Goal: Task Accomplishment & Management: Manage account settings

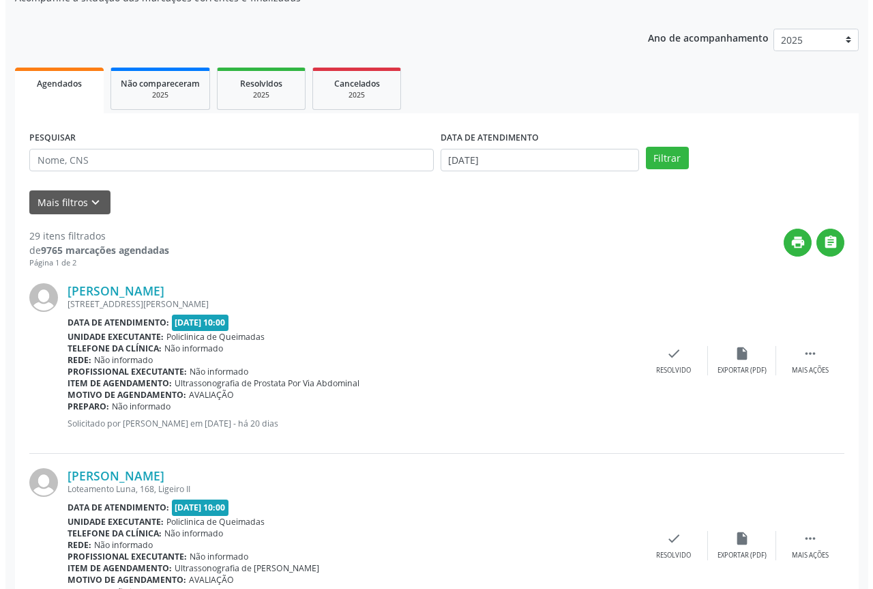
scroll to position [136, 0]
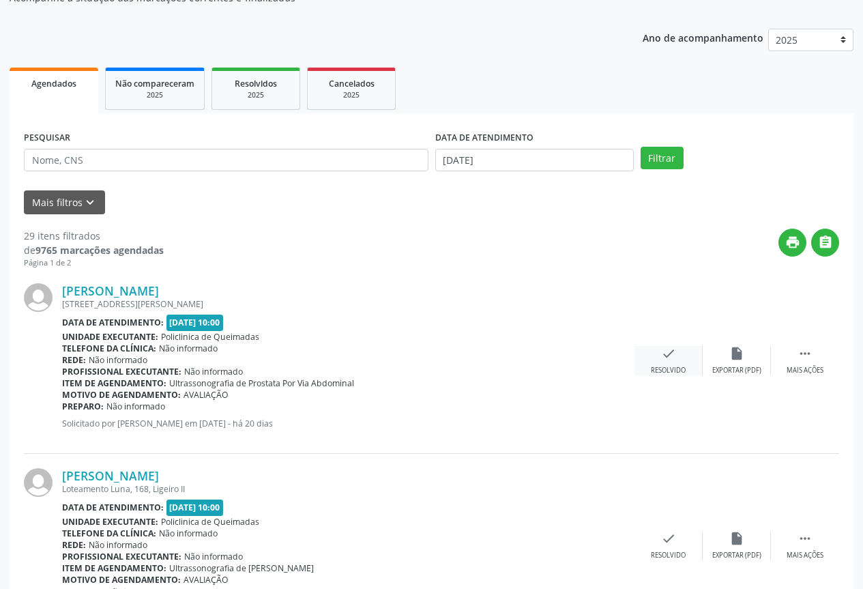
click at [685, 358] on div "check Resolvido" at bounding box center [669, 360] width 68 height 29
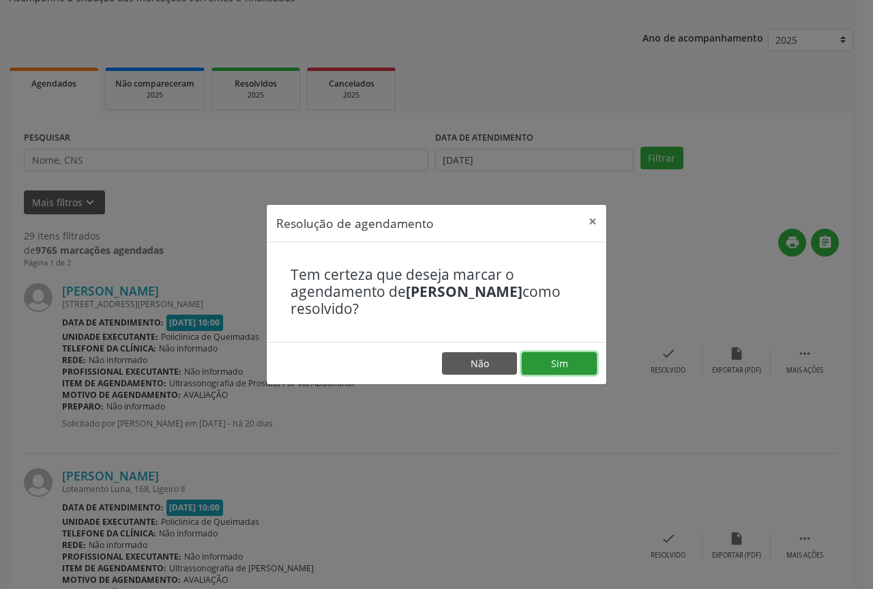
click at [587, 370] on button "Sim" at bounding box center [559, 363] width 75 height 23
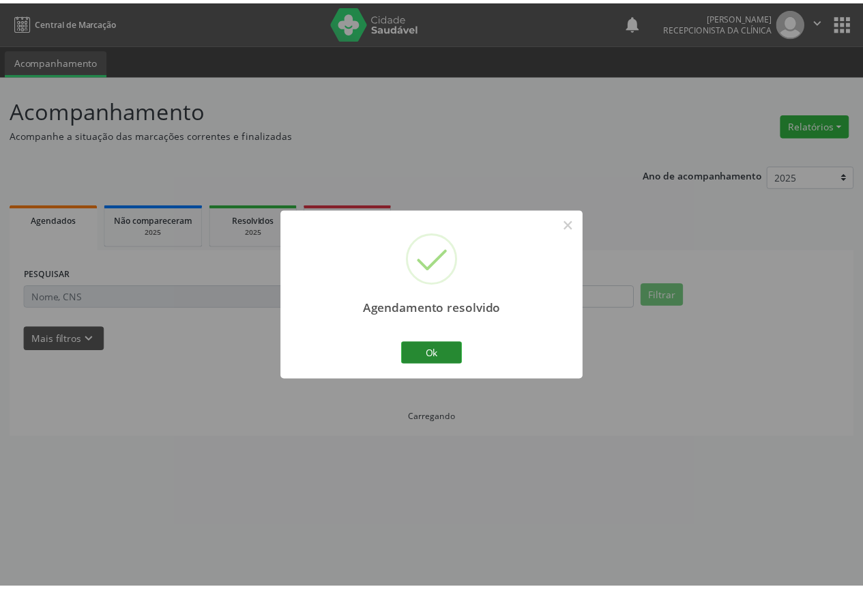
scroll to position [0, 0]
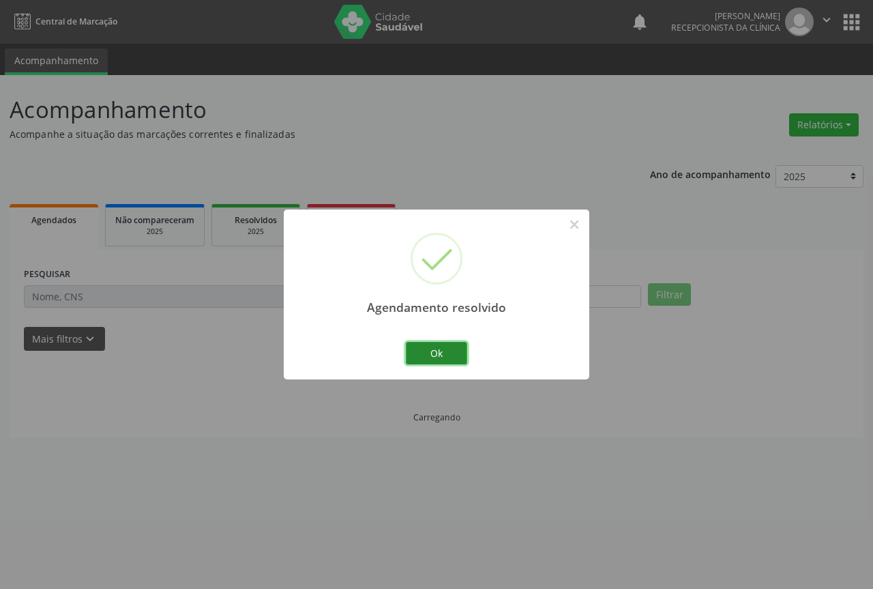
click at [419, 353] on button "Ok" at bounding box center [436, 353] width 61 height 23
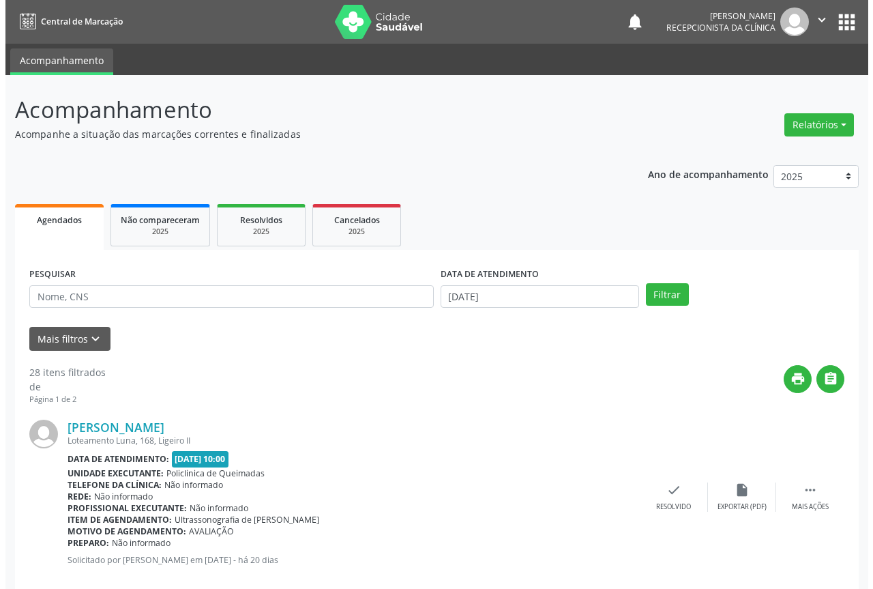
scroll to position [68, 0]
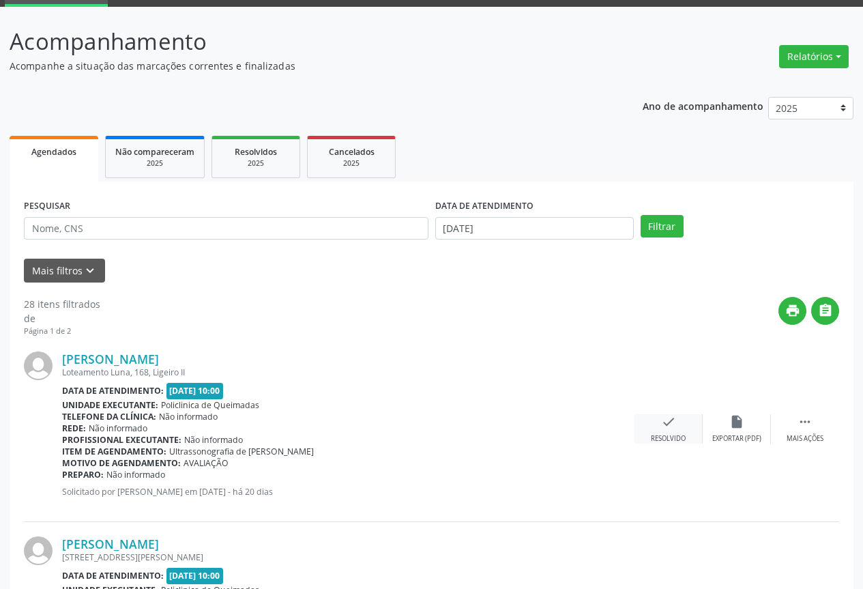
click at [653, 425] on div "check Resolvido" at bounding box center [669, 428] width 68 height 29
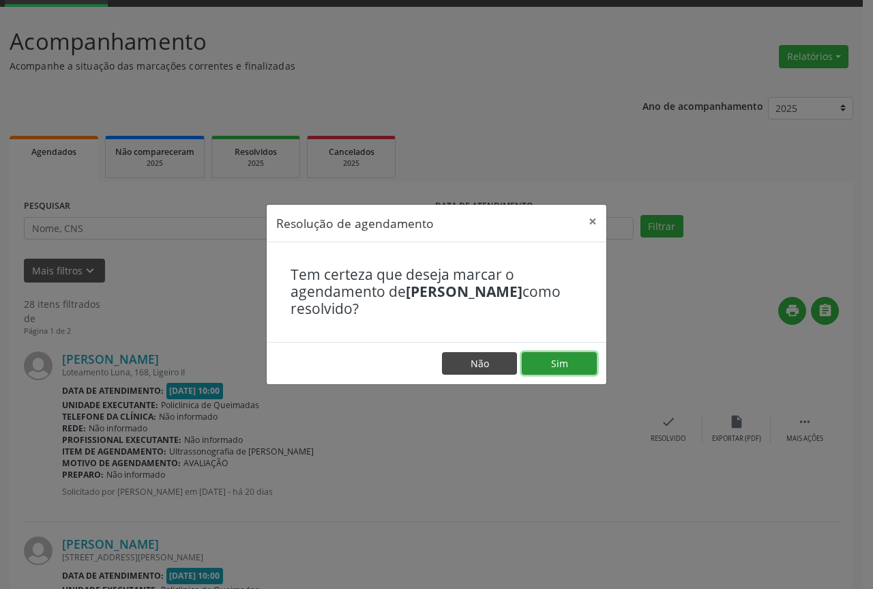
drag, startPoint x: 573, startPoint y: 366, endPoint x: 474, endPoint y: 371, distance: 99.8
click at [572, 366] on button "Sim" at bounding box center [559, 363] width 75 height 23
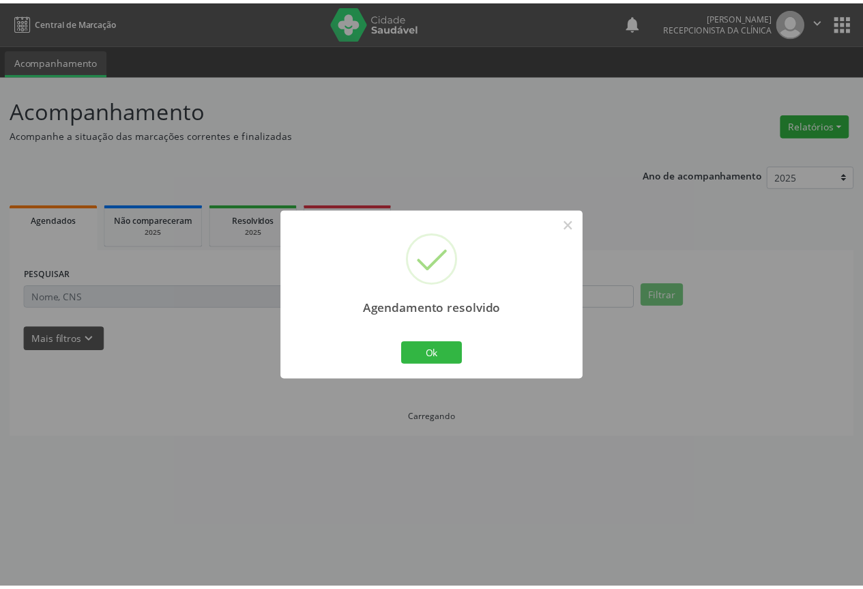
scroll to position [0, 0]
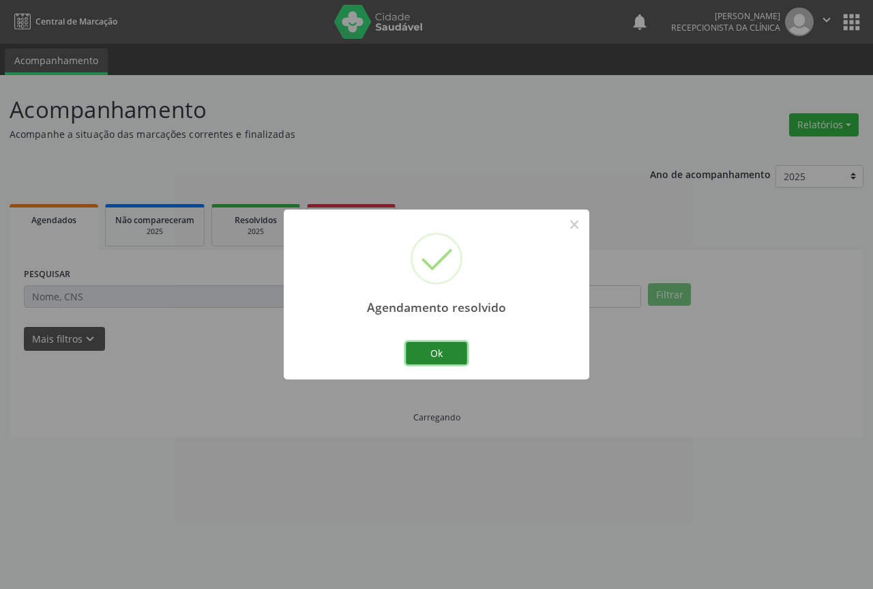
click at [424, 354] on button "Ok" at bounding box center [436, 353] width 61 height 23
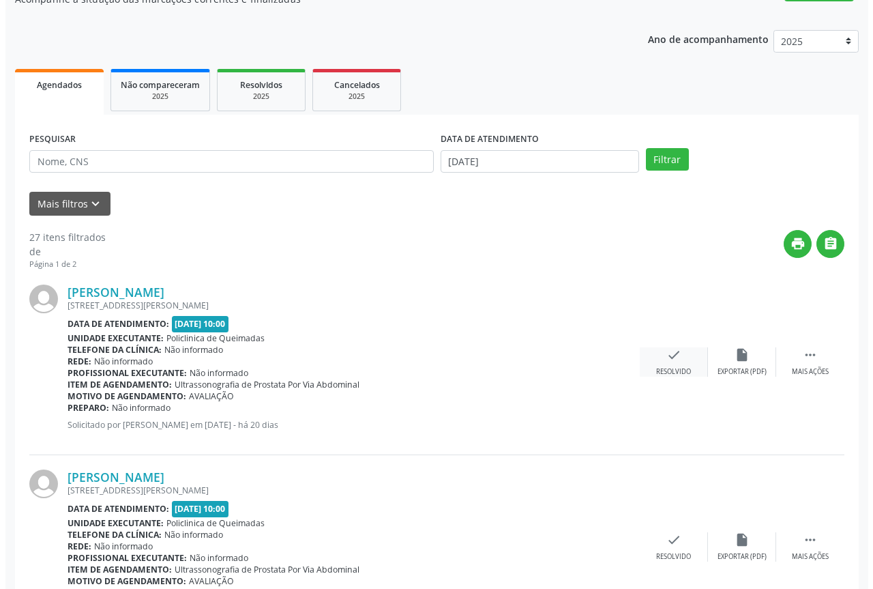
scroll to position [136, 0]
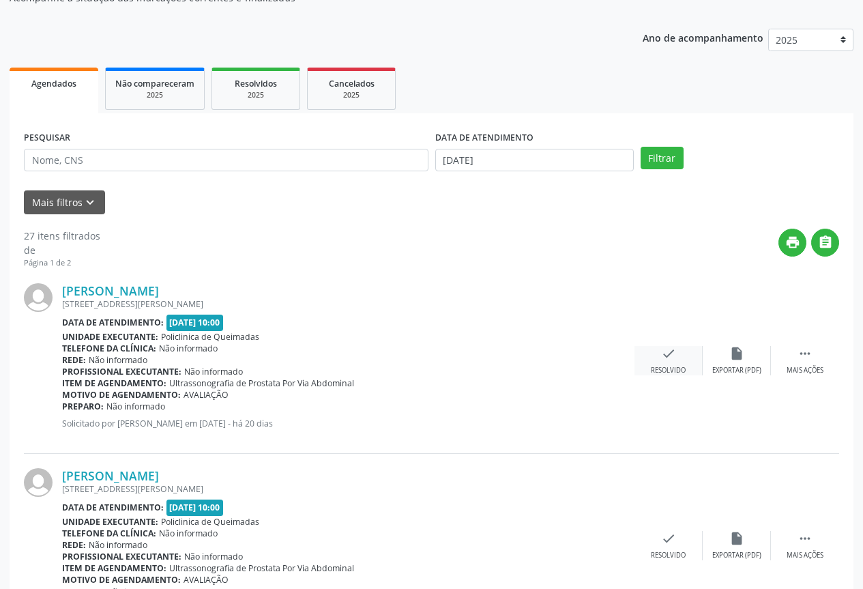
click at [682, 348] on div "check Resolvido" at bounding box center [669, 360] width 68 height 29
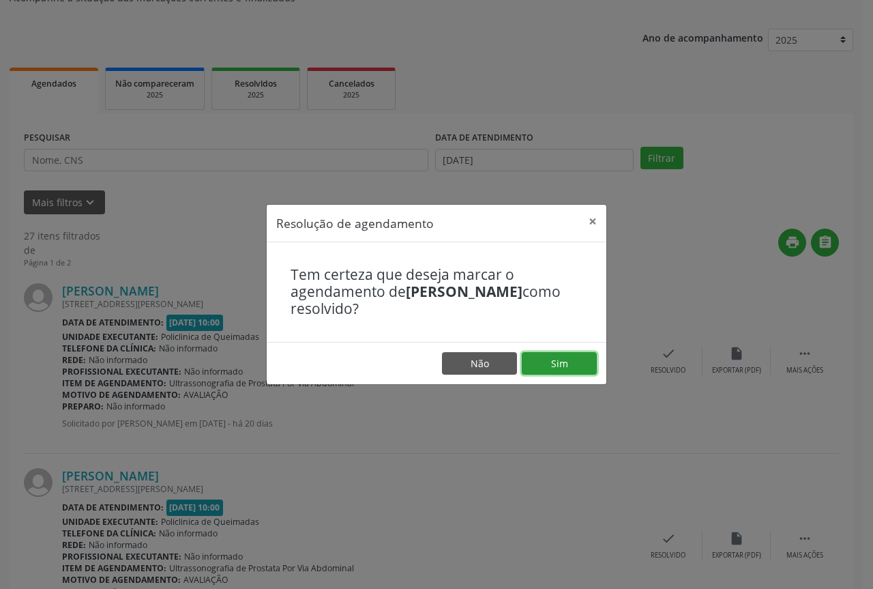
click at [551, 363] on button "Sim" at bounding box center [559, 363] width 75 height 23
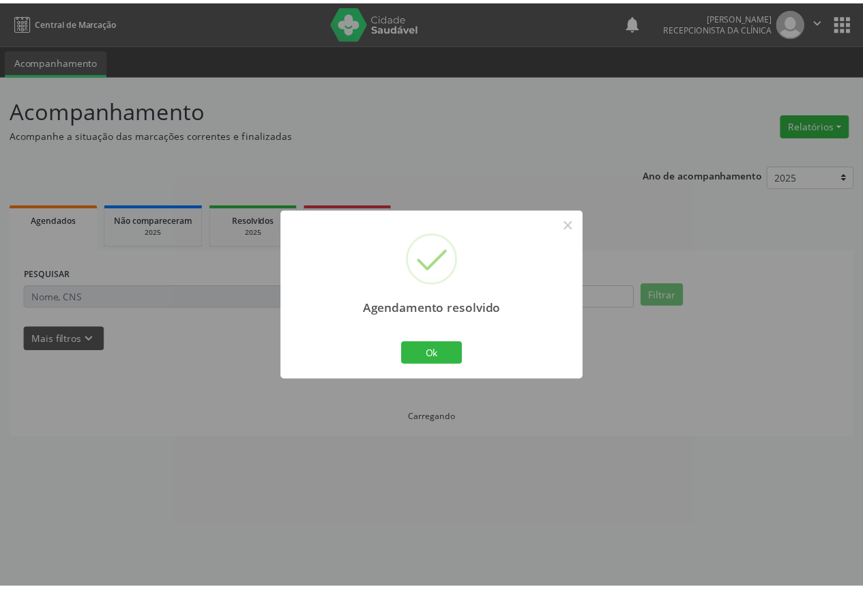
scroll to position [0, 0]
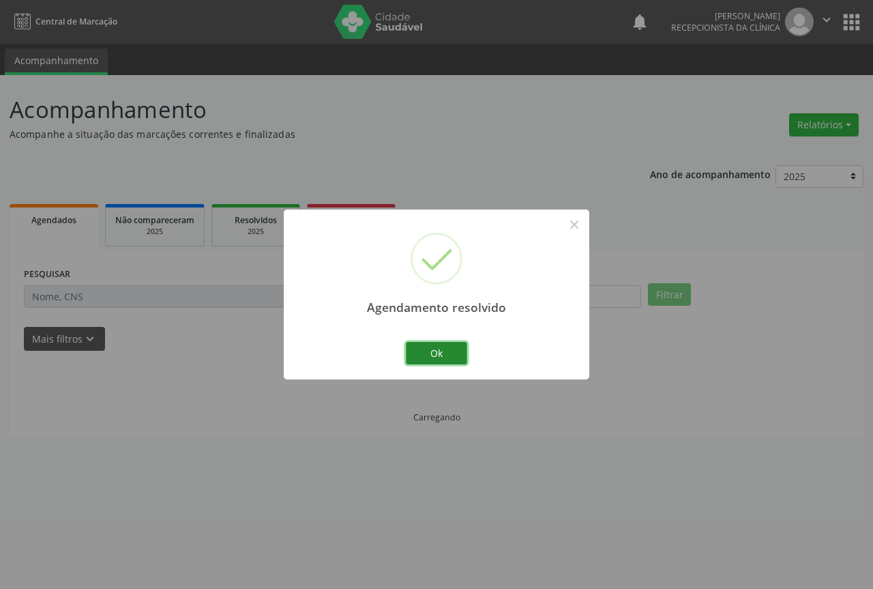
click at [413, 355] on button "Ok" at bounding box center [436, 353] width 61 height 23
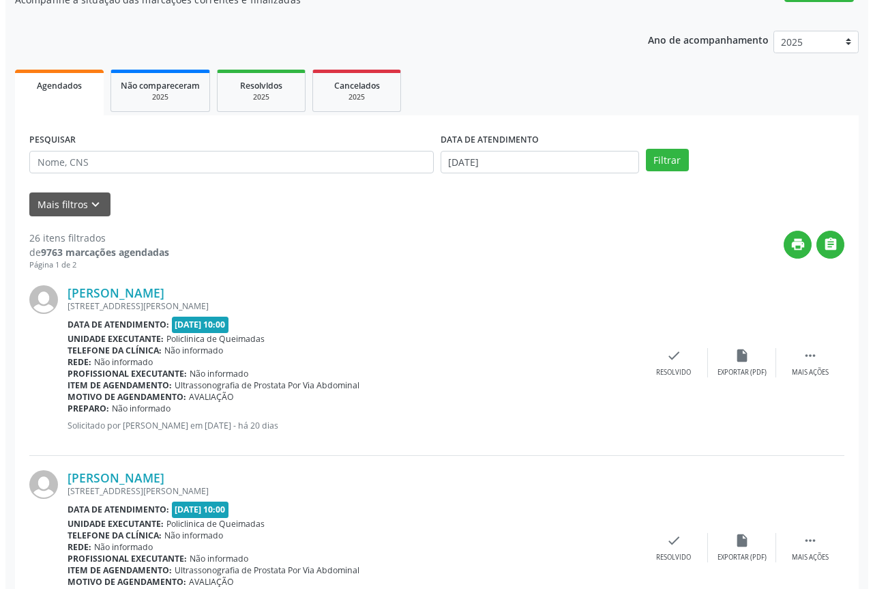
scroll to position [136, 0]
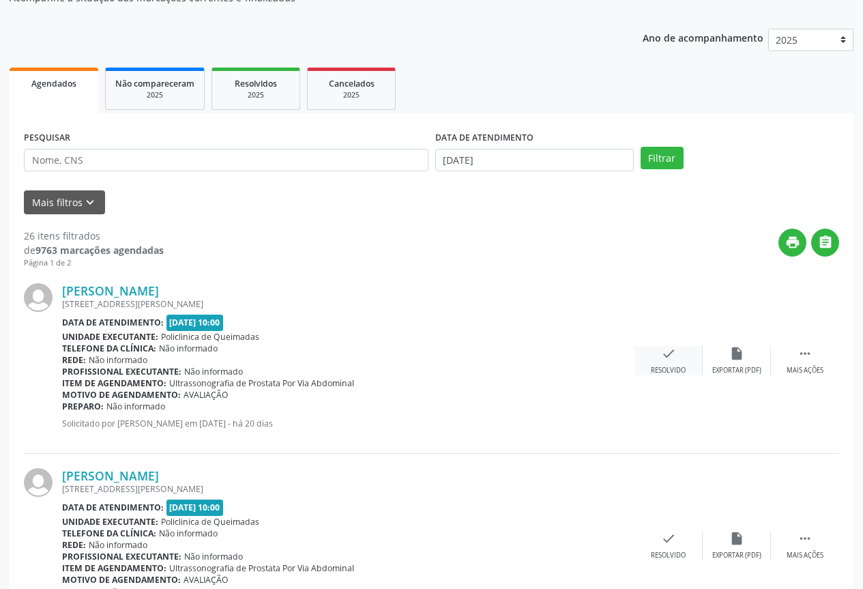
click at [653, 371] on div "Resolvido" at bounding box center [668, 371] width 35 height 10
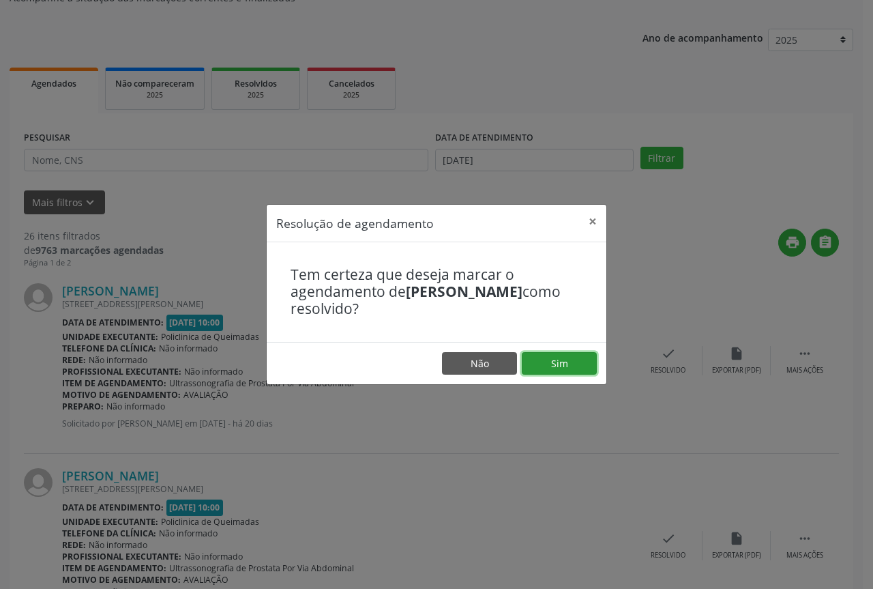
click at [545, 366] on button "Sim" at bounding box center [559, 363] width 75 height 23
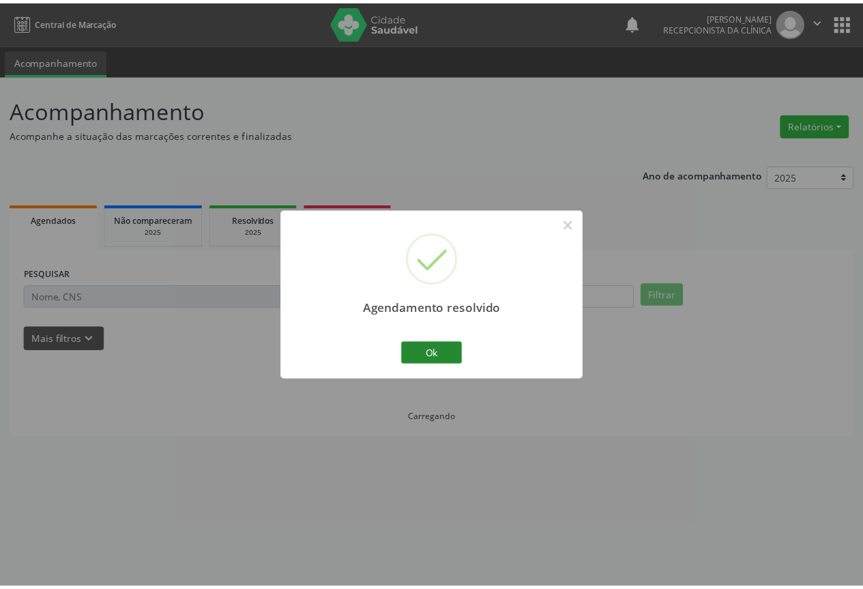
scroll to position [0, 0]
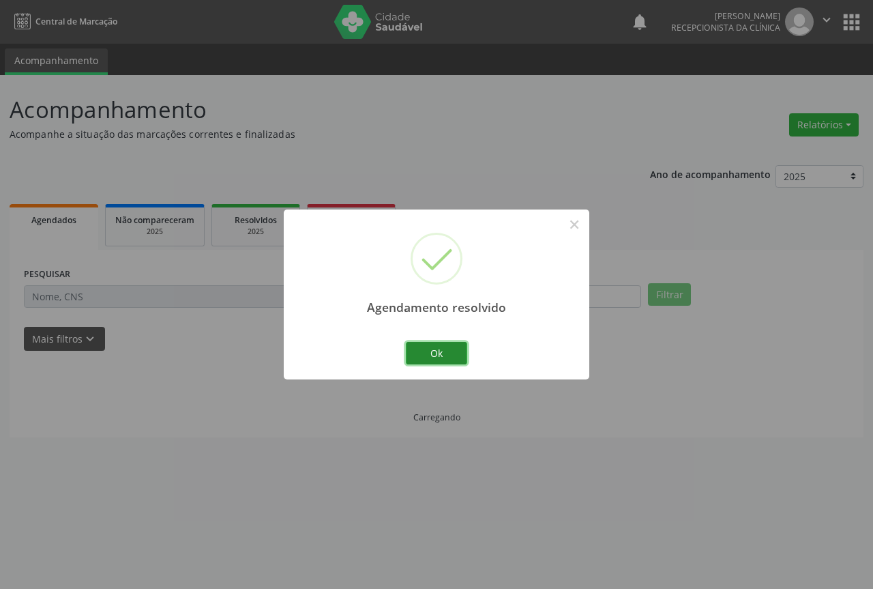
click at [437, 353] on button "Ok" at bounding box center [436, 353] width 61 height 23
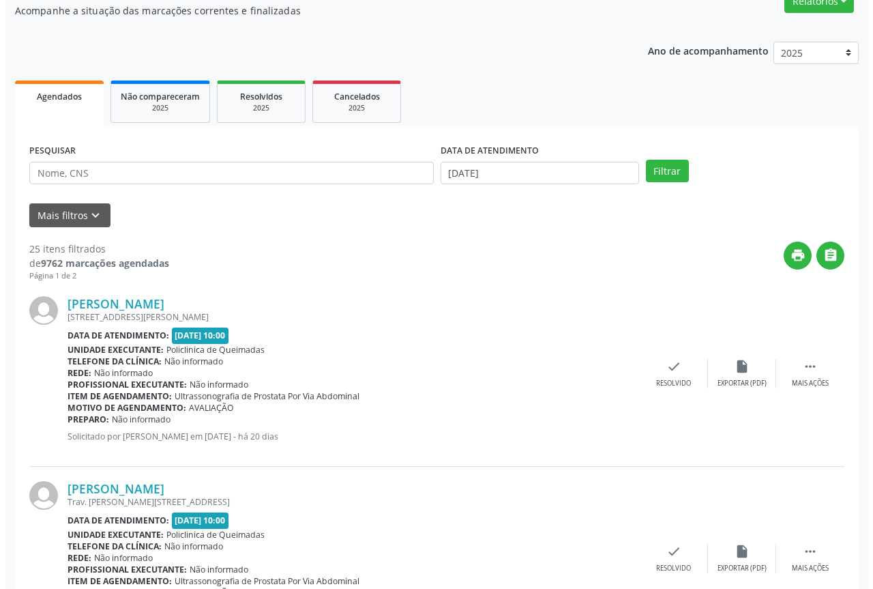
scroll to position [136, 0]
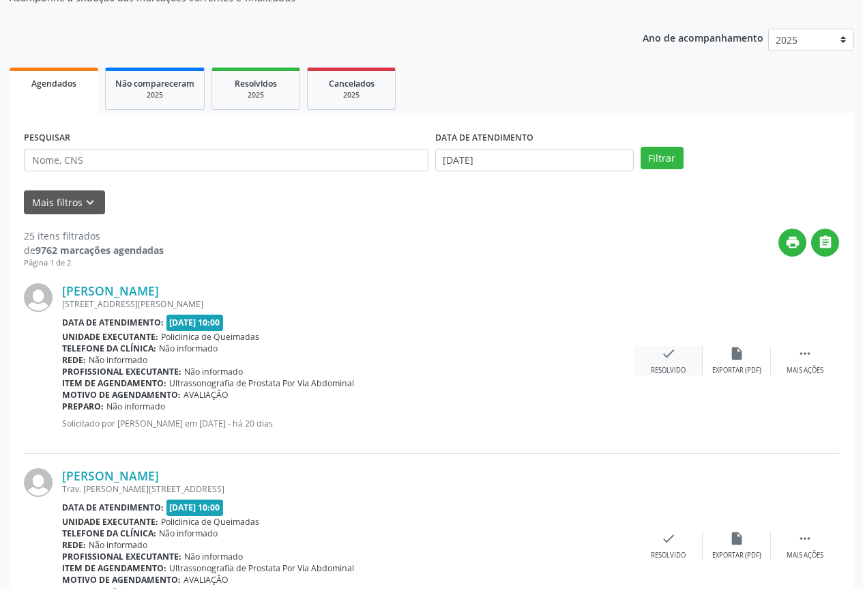
click at [671, 359] on icon "check" at bounding box center [668, 353] width 15 height 15
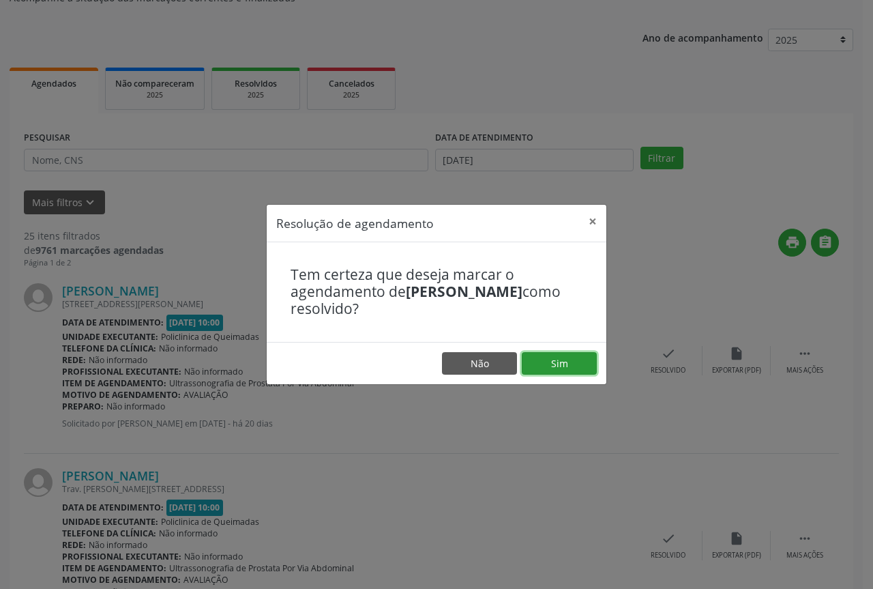
click at [549, 359] on button "Sim" at bounding box center [559, 363] width 75 height 23
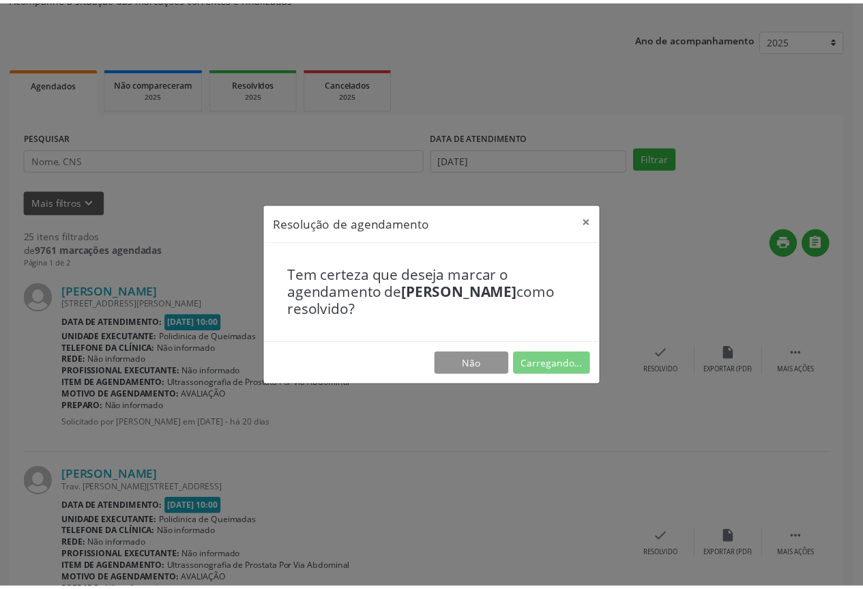
scroll to position [0, 0]
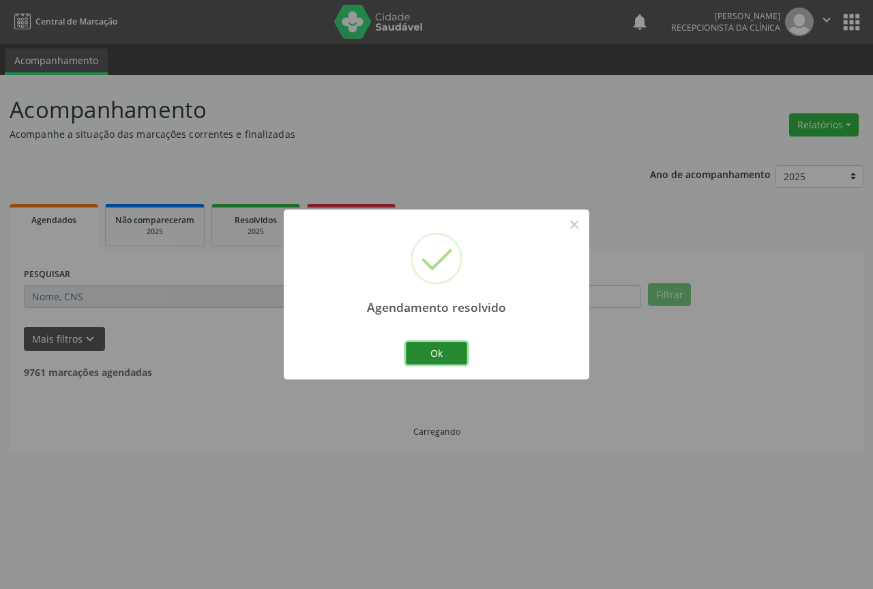
click at [443, 356] on button "Ok" at bounding box center [436, 353] width 61 height 23
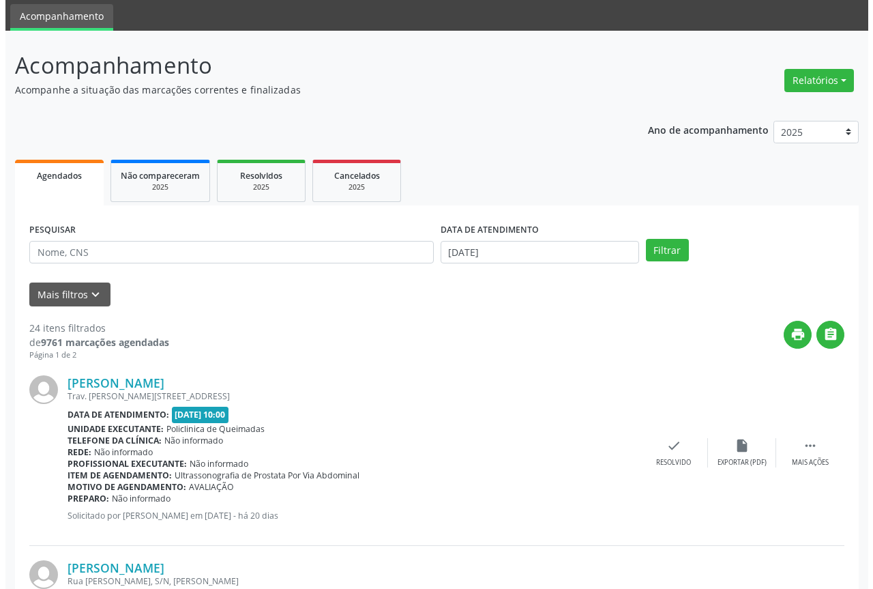
scroll to position [68, 0]
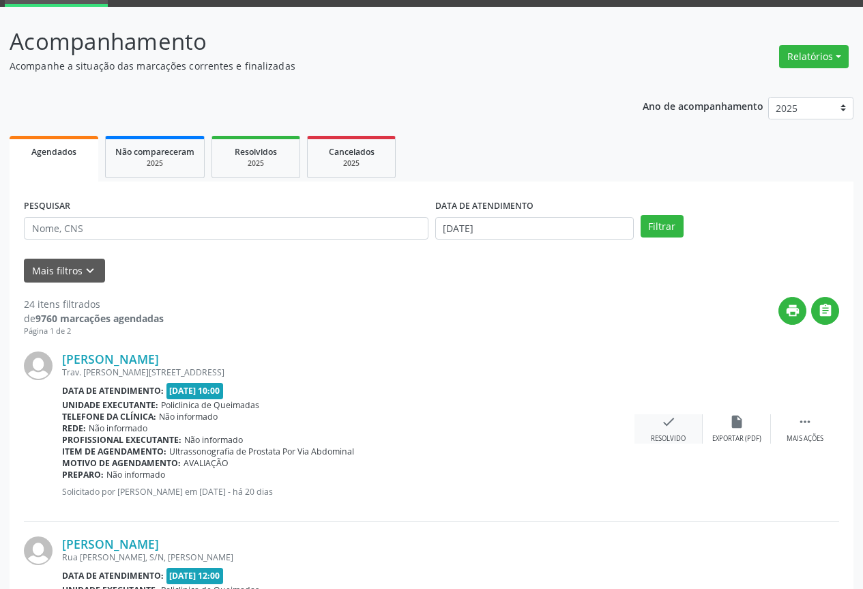
click at [678, 428] on div "check Resolvido" at bounding box center [669, 428] width 68 height 29
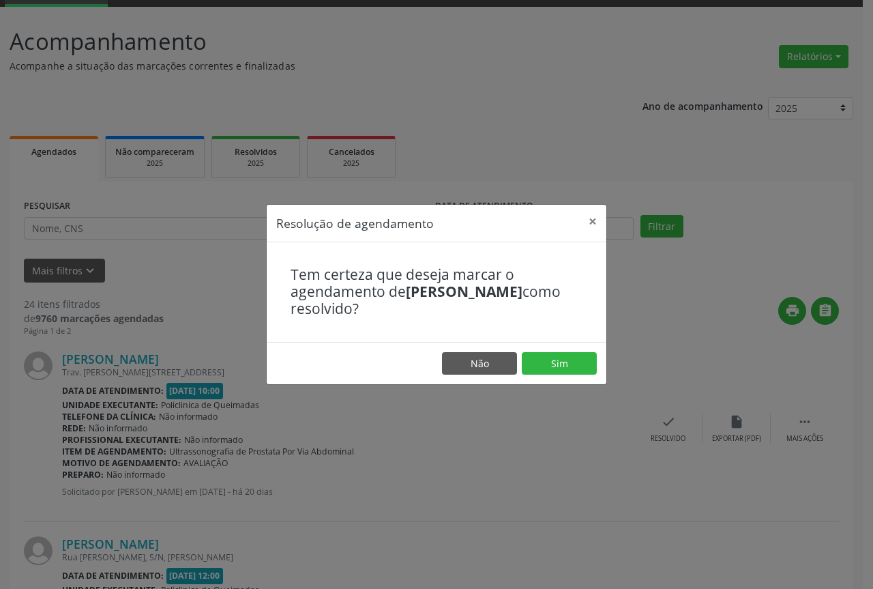
click at [559, 348] on footer "Não Sim" at bounding box center [437, 363] width 340 height 43
click at [557, 362] on button "Sim" at bounding box center [559, 363] width 75 height 23
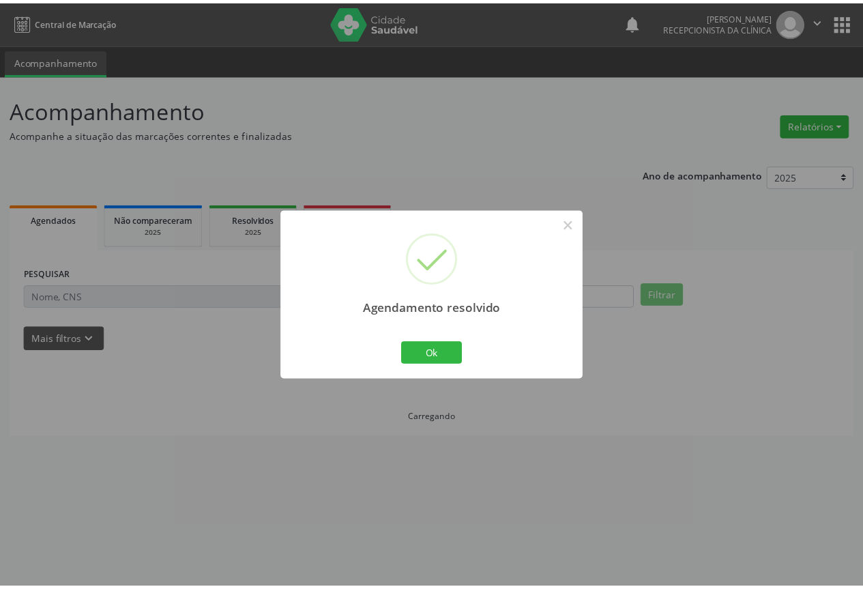
scroll to position [0, 0]
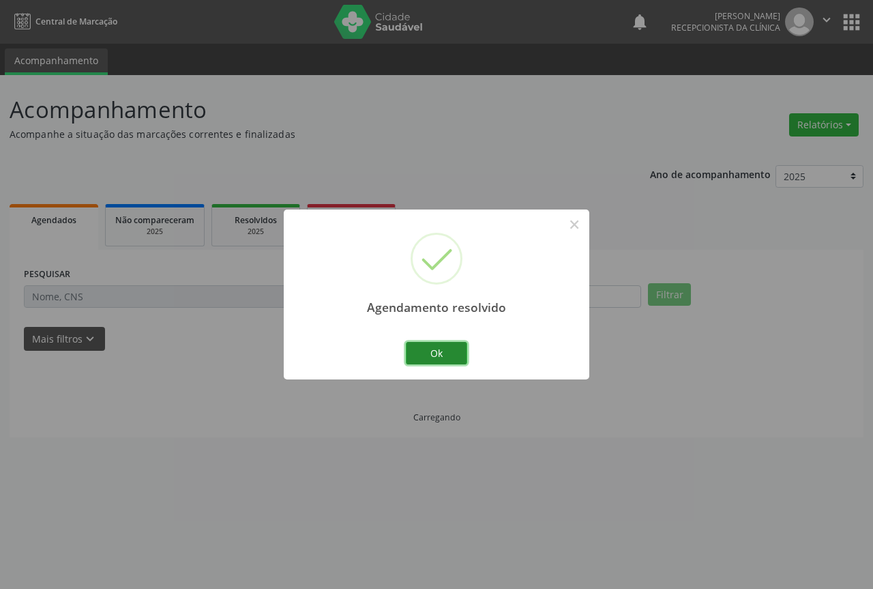
click at [434, 358] on button "Ok" at bounding box center [436, 353] width 61 height 23
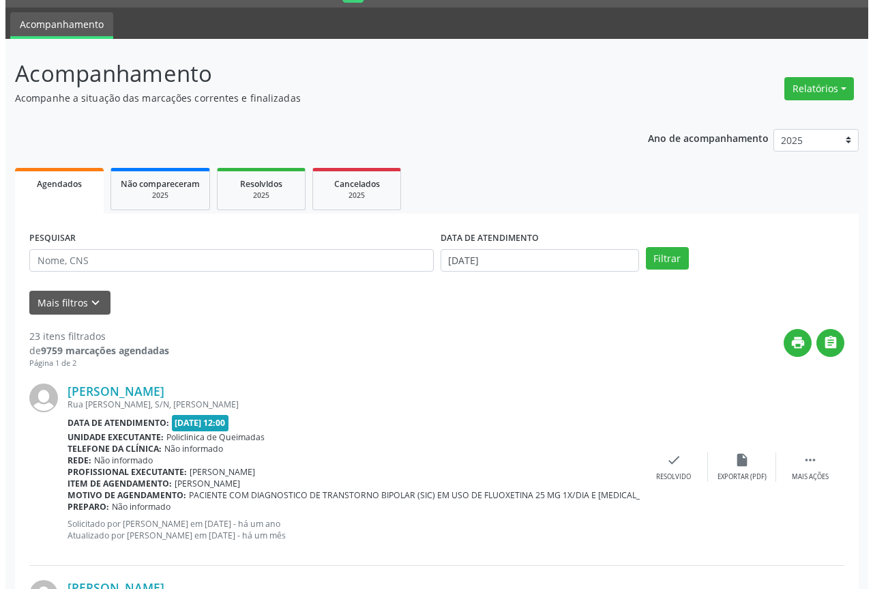
scroll to position [68, 0]
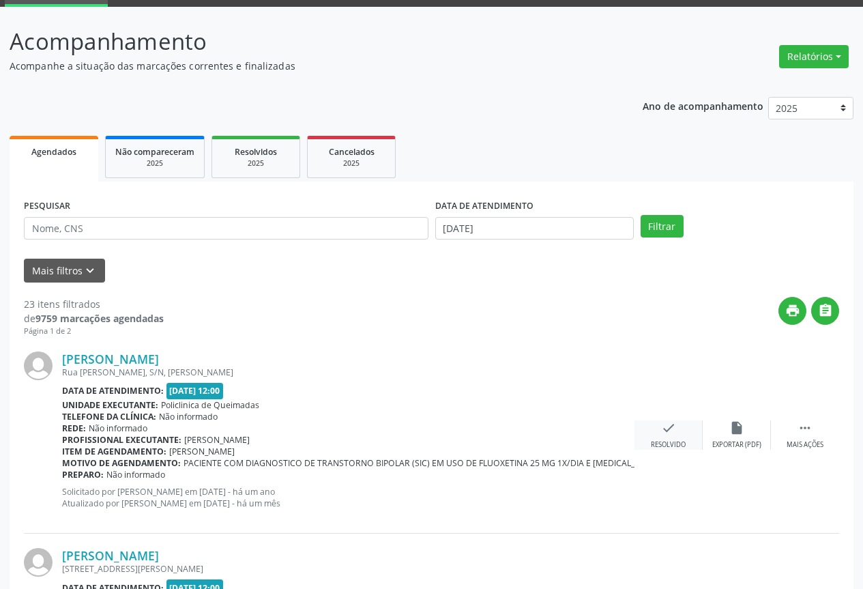
click at [651, 446] on div "Resolvido" at bounding box center [668, 445] width 35 height 10
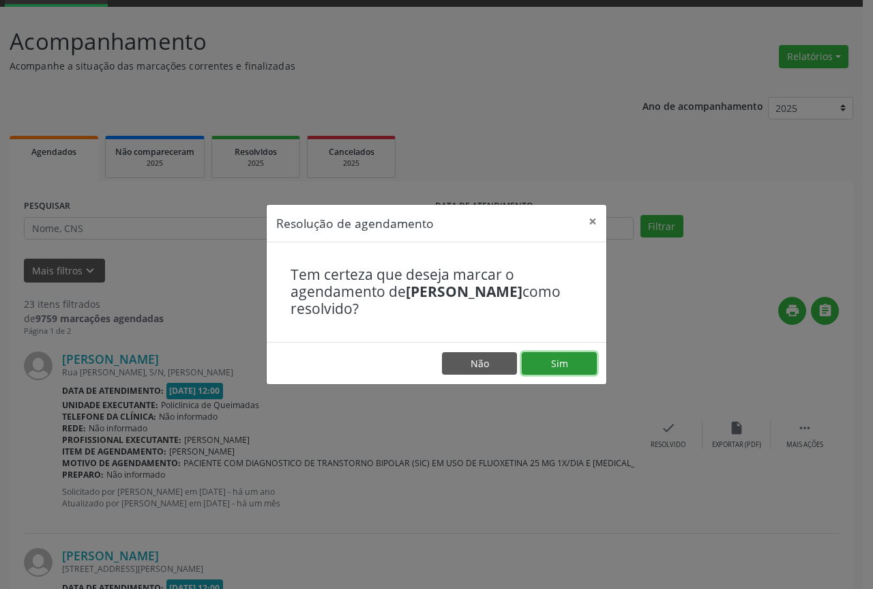
click at [579, 368] on button "Sim" at bounding box center [559, 363] width 75 height 23
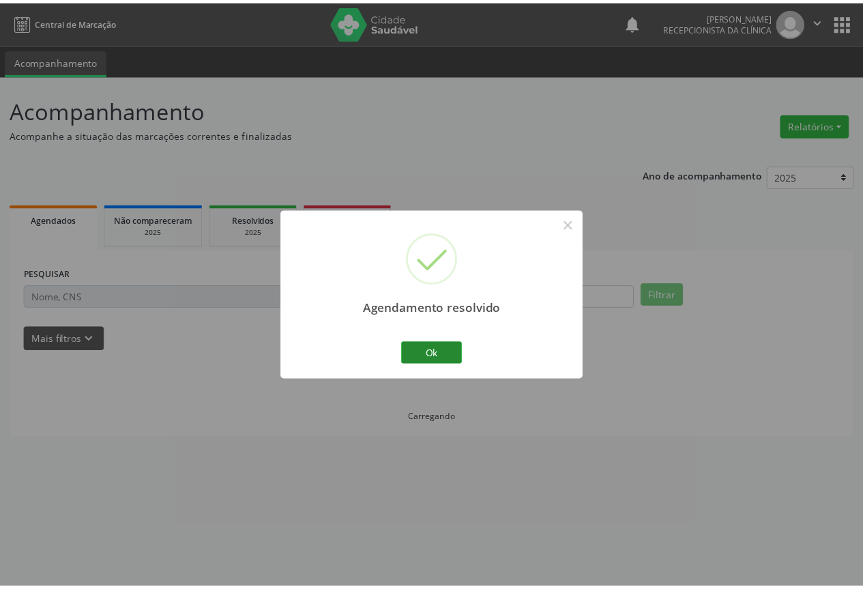
scroll to position [0, 0]
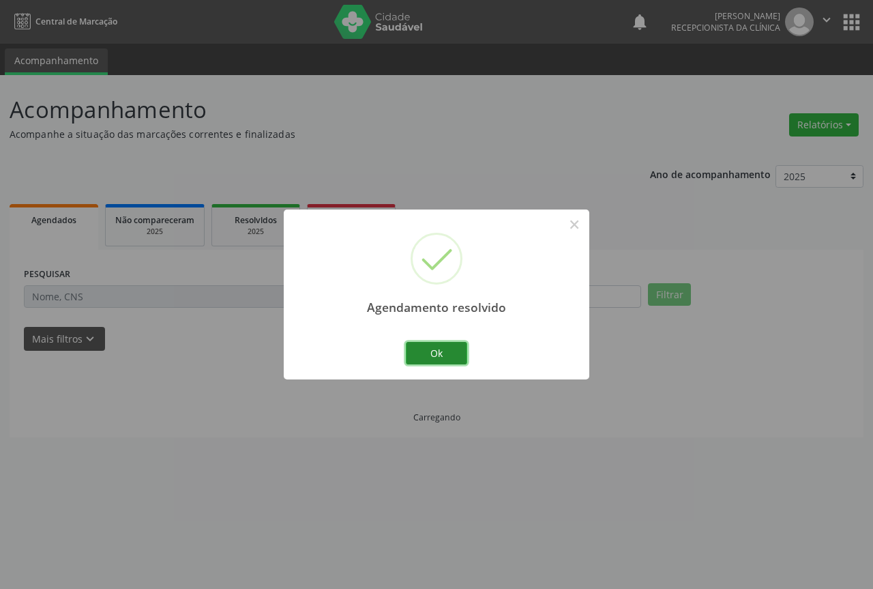
click at [450, 356] on button "Ok" at bounding box center [436, 353] width 61 height 23
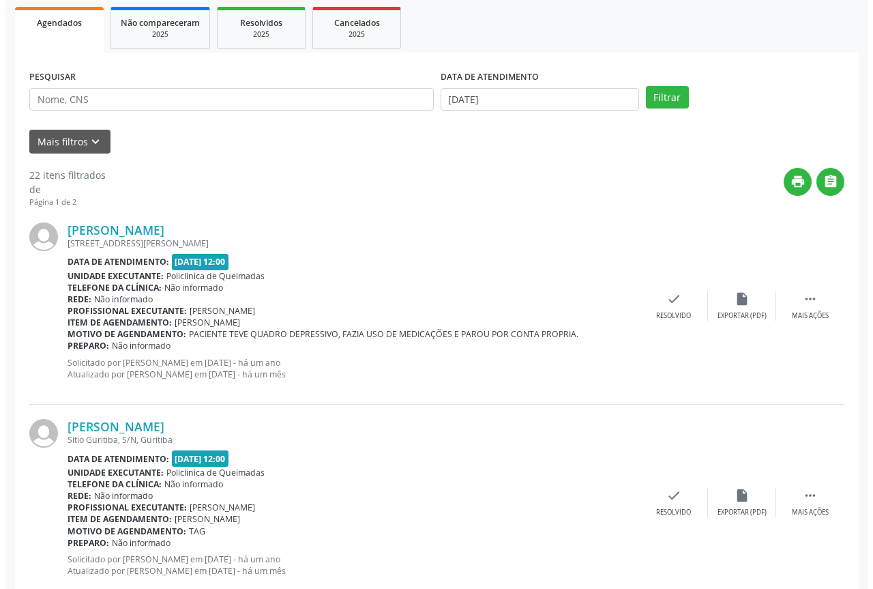
scroll to position [205, 0]
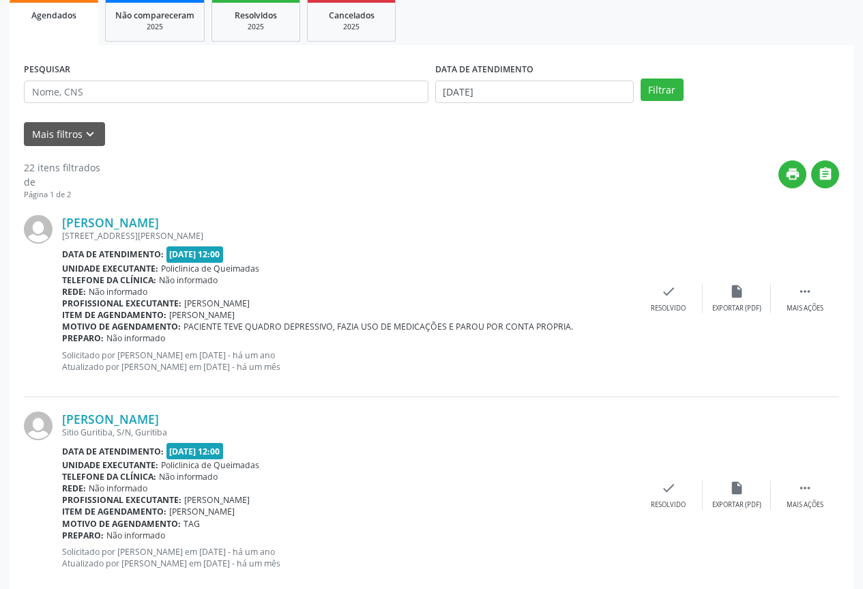
click at [695, 281] on div "[PERSON_NAME] [STREET_ADDRESS][PERSON_NAME] Data de atendimento: [DATE] 12:00 U…" at bounding box center [431, 299] width 815 height 197
click at [637, 304] on div "check Resolvido" at bounding box center [669, 298] width 68 height 29
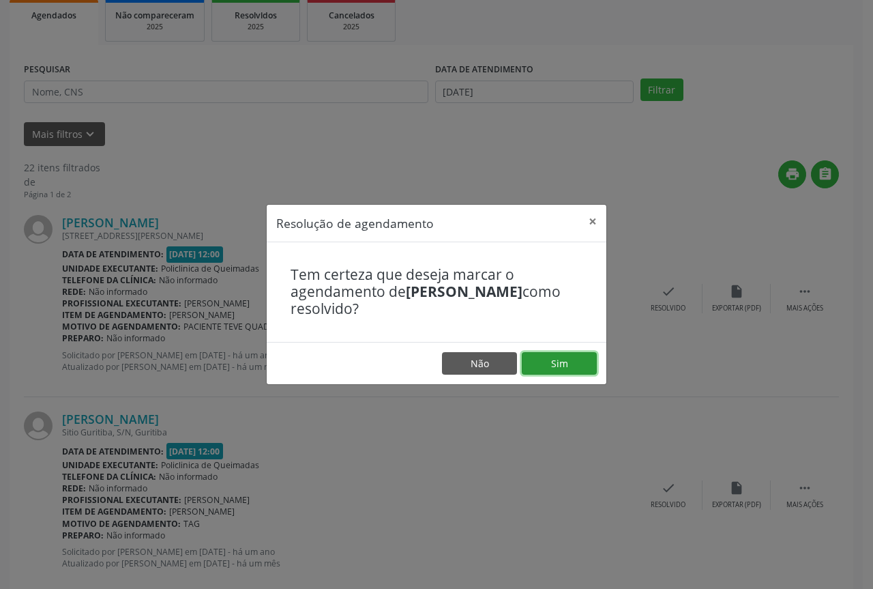
click at [554, 368] on button "Sim" at bounding box center [559, 363] width 75 height 23
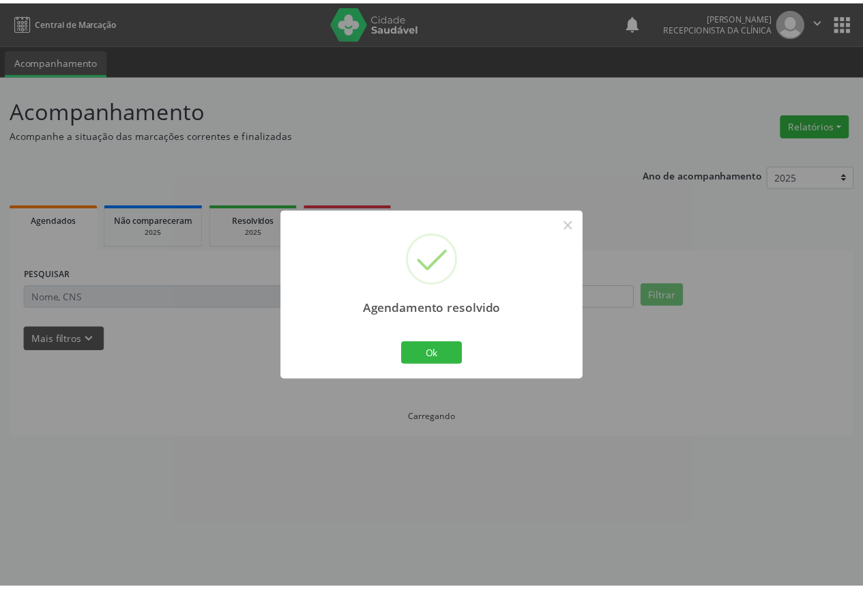
scroll to position [0, 0]
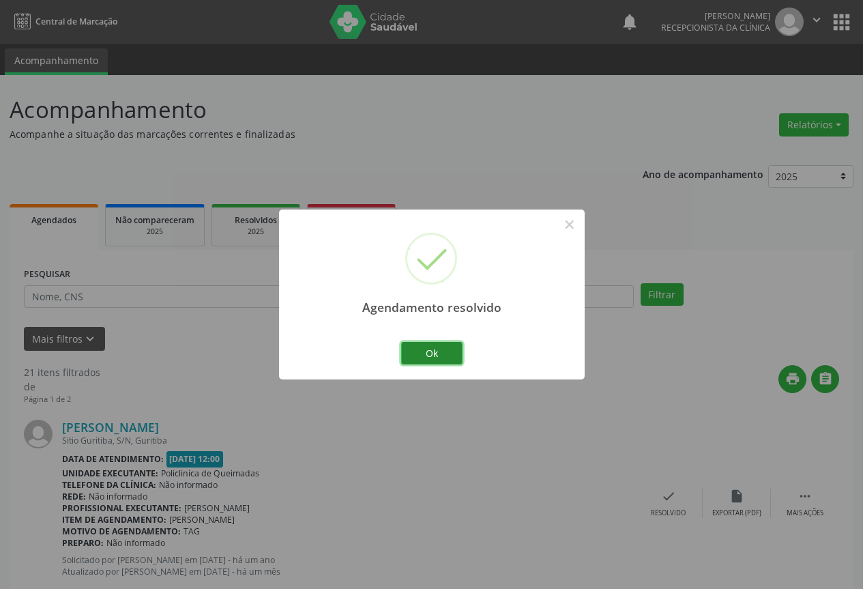
click at [456, 348] on button "Ok" at bounding box center [431, 353] width 61 height 23
